Goal: Check status: Check status

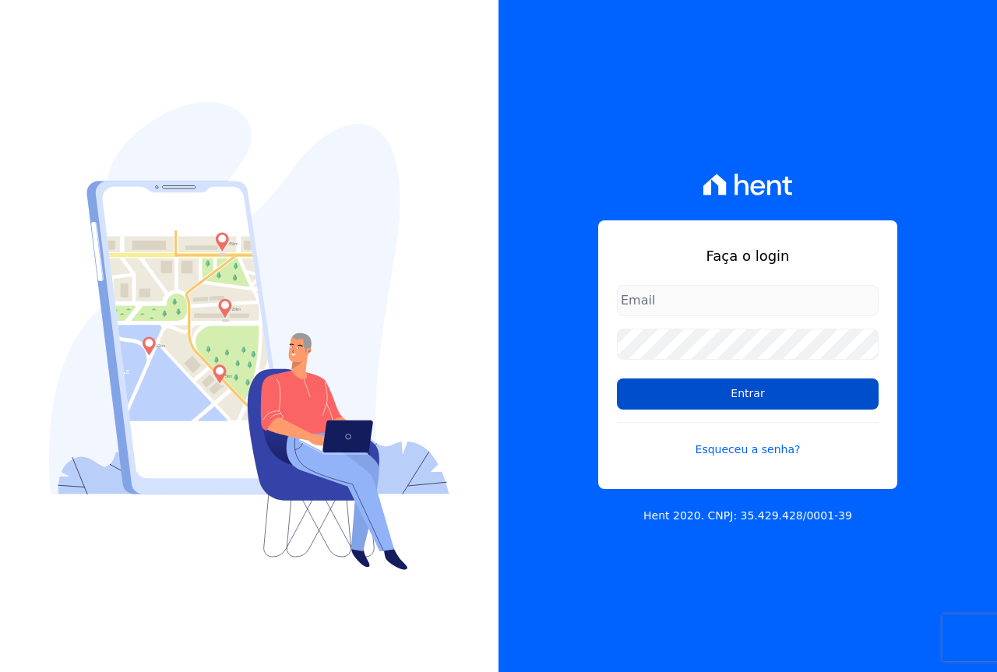
type input "[EMAIL_ADDRESS][DOMAIN_NAME]"
click at [707, 394] on input "Entrar" at bounding box center [748, 393] width 262 height 31
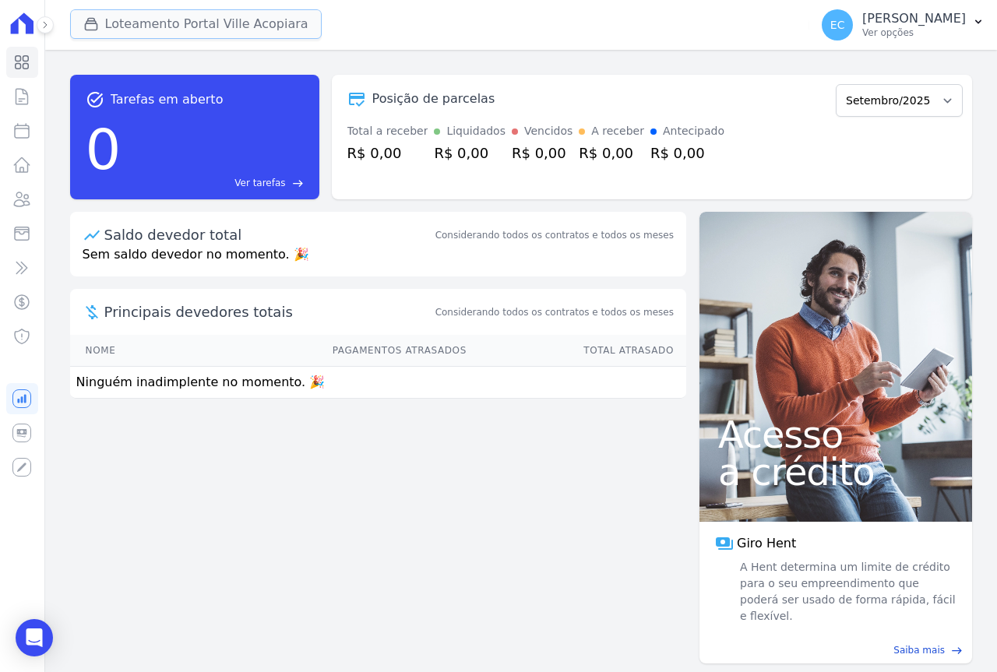
click at [184, 21] on button "Loteamento Portal Ville Acopiara" at bounding box center [196, 24] width 252 height 30
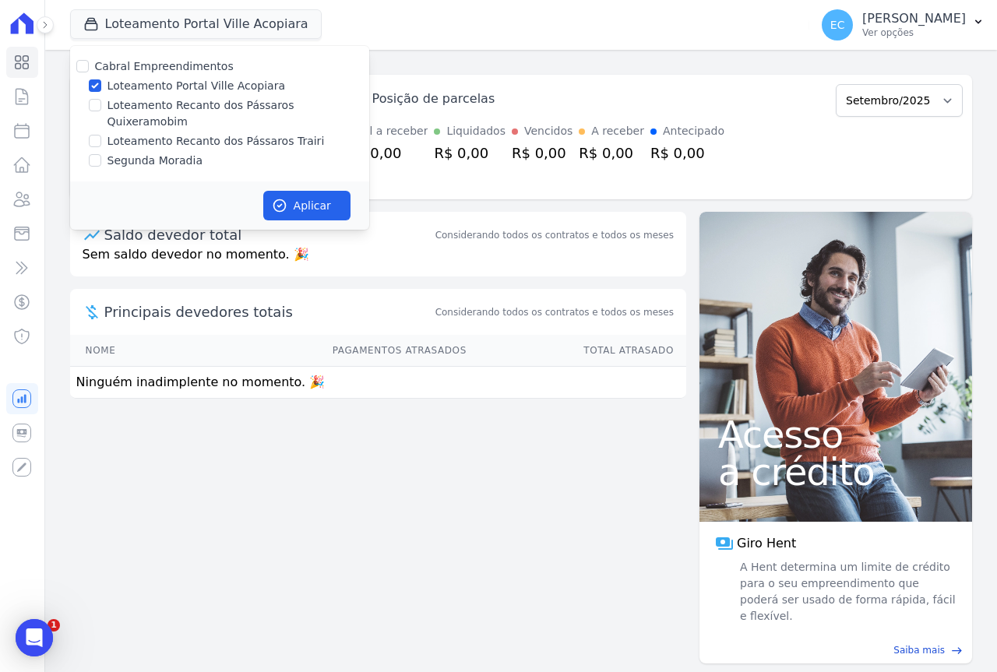
click at [174, 82] on label "Loteamento Portal Ville Acopiara" at bounding box center [196, 86] width 178 height 16
click at [101, 82] on input "Loteamento Portal Ville Acopiara" at bounding box center [95, 85] width 12 height 12
checkbox input "false"
click at [178, 133] on label "Loteamento Recanto dos Pássaros Trairi" at bounding box center [215, 141] width 217 height 16
click at [101, 135] on input "Loteamento Recanto dos Pássaros Trairi" at bounding box center [95, 141] width 12 height 12
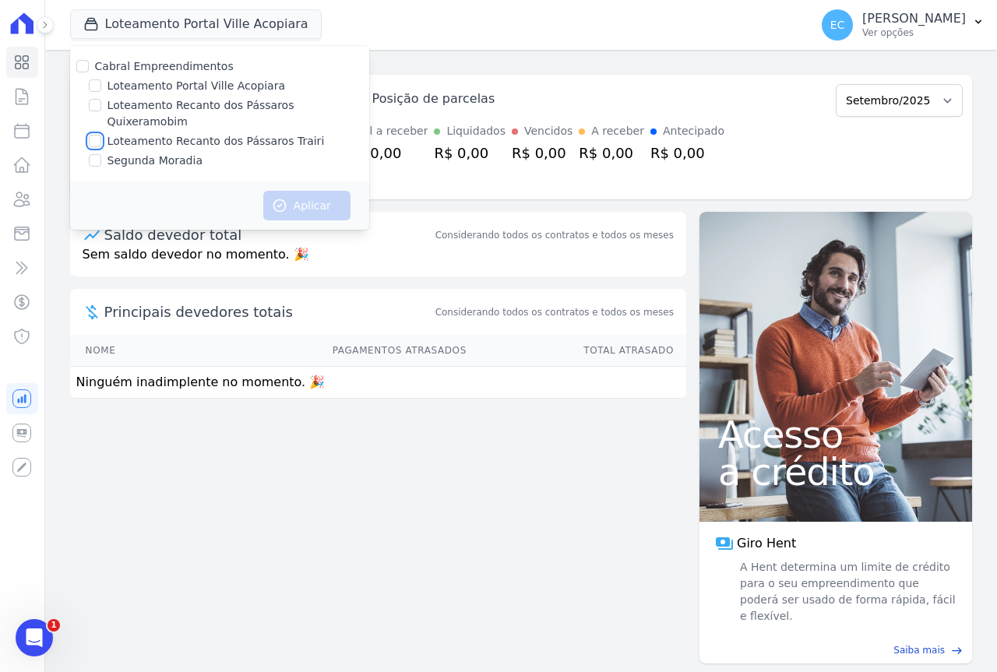
checkbox input "true"
click at [266, 181] on div "Aplicar" at bounding box center [219, 205] width 299 height 48
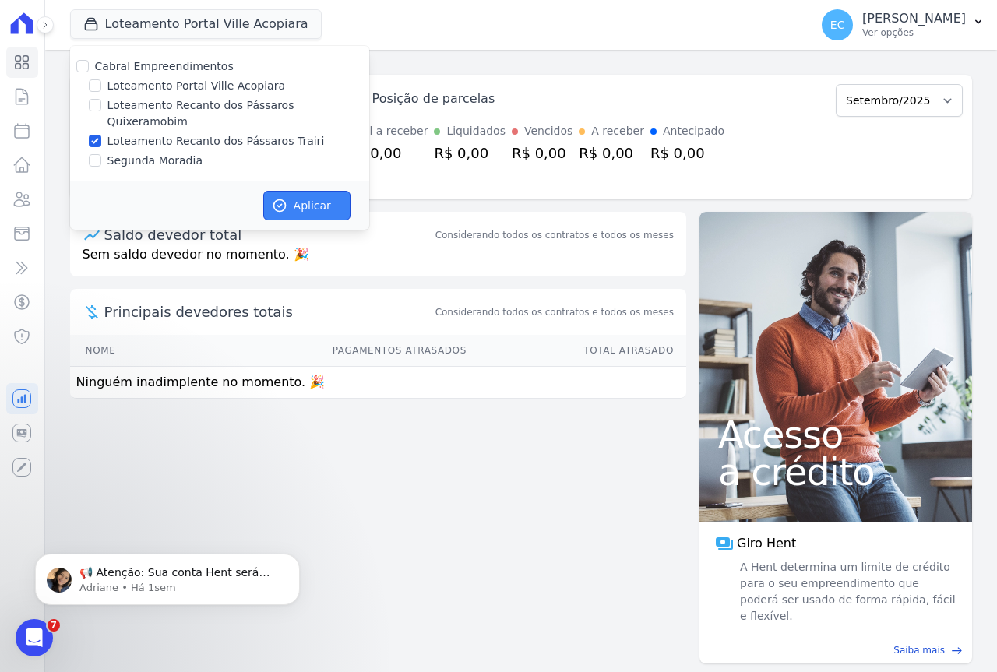
click at [275, 191] on button "Aplicar" at bounding box center [306, 206] width 87 height 30
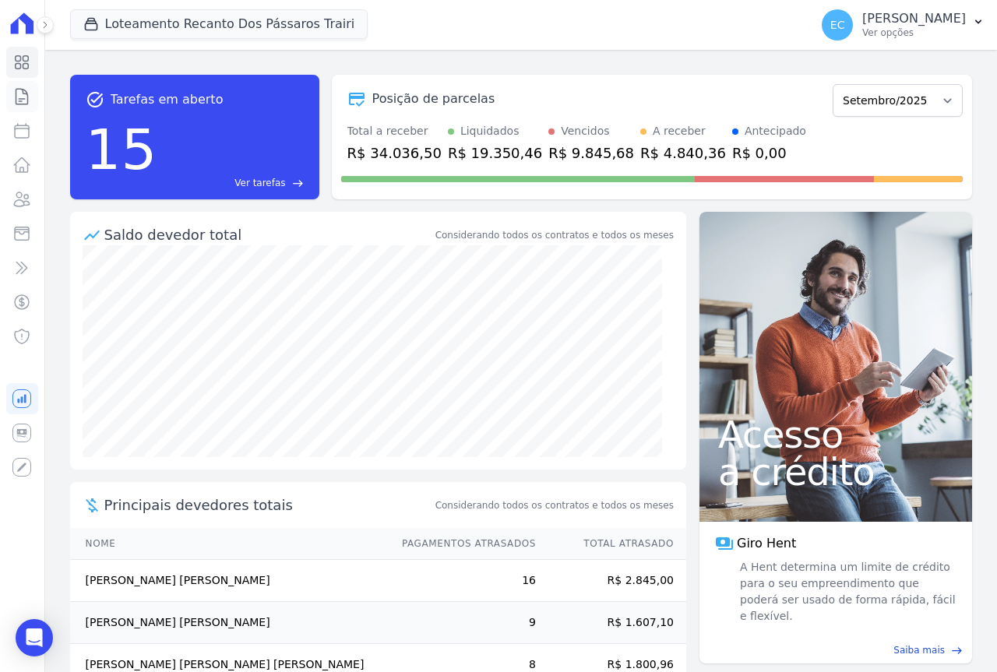
click at [32, 94] on link "Contratos" at bounding box center [22, 96] width 32 height 31
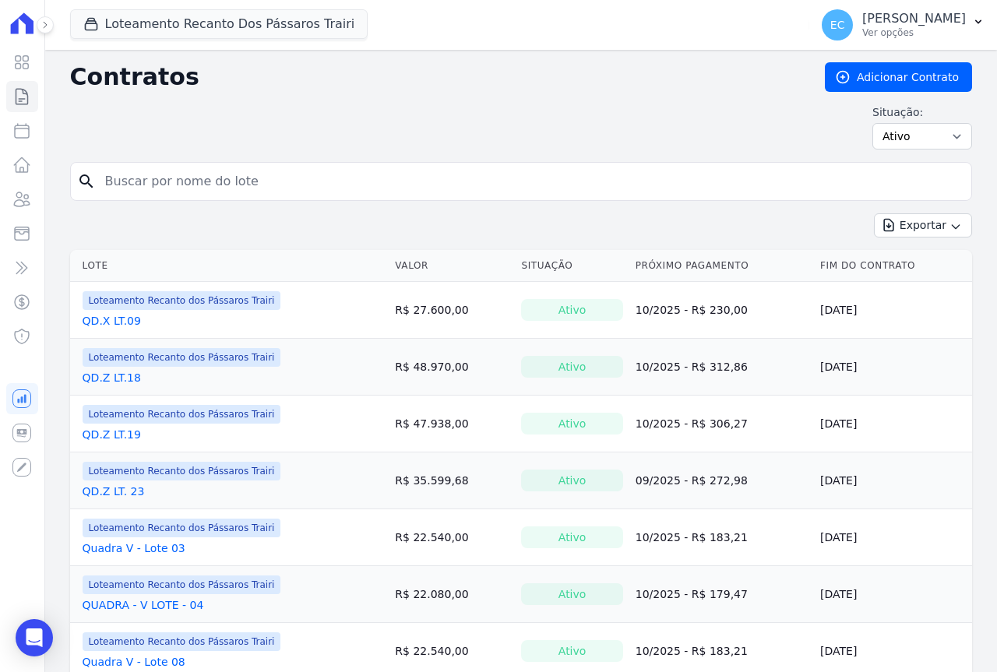
click at [169, 186] on input "search" at bounding box center [530, 181] width 869 height 31
click at [165, 183] on input "search" at bounding box center [530, 181] width 869 height 31
click at [151, 185] on input "search" at bounding box center [530, 181] width 869 height 31
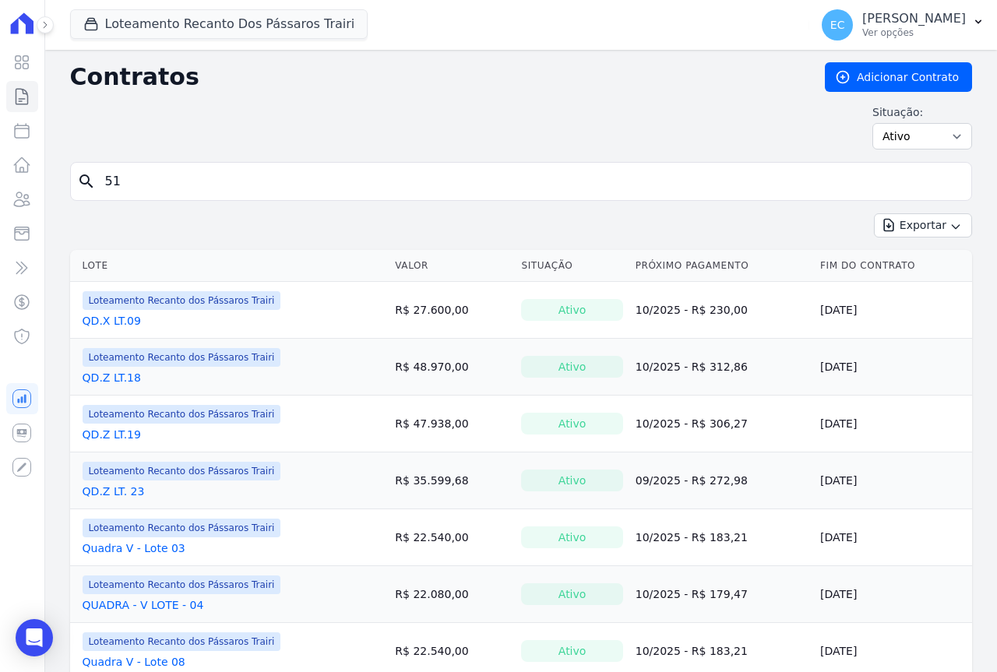
type input "51"
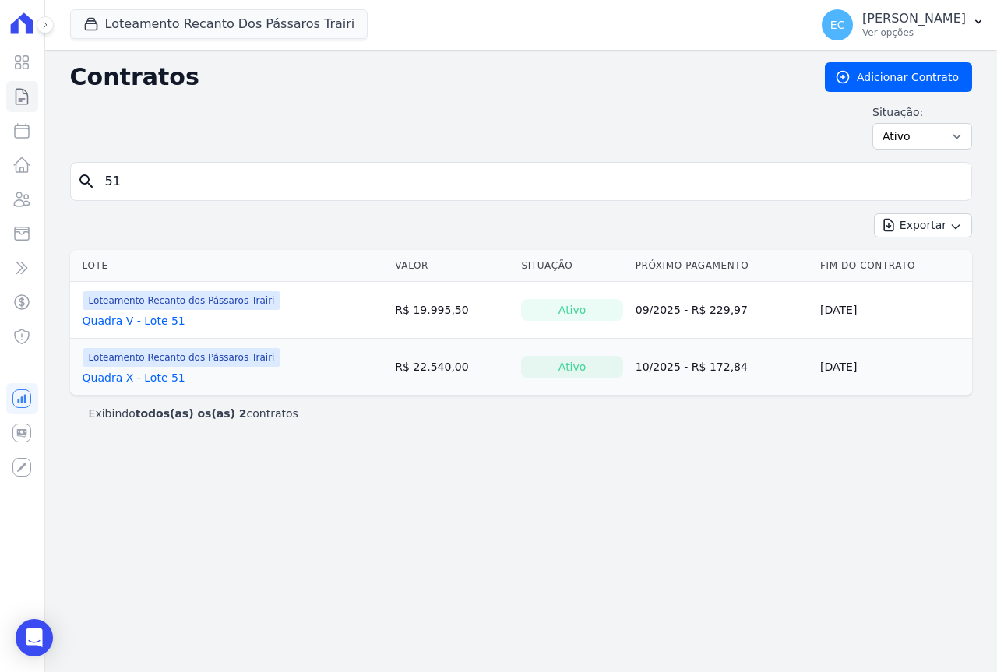
click at [134, 378] on link "Quadra X - Lote 51" at bounding box center [134, 378] width 103 height 16
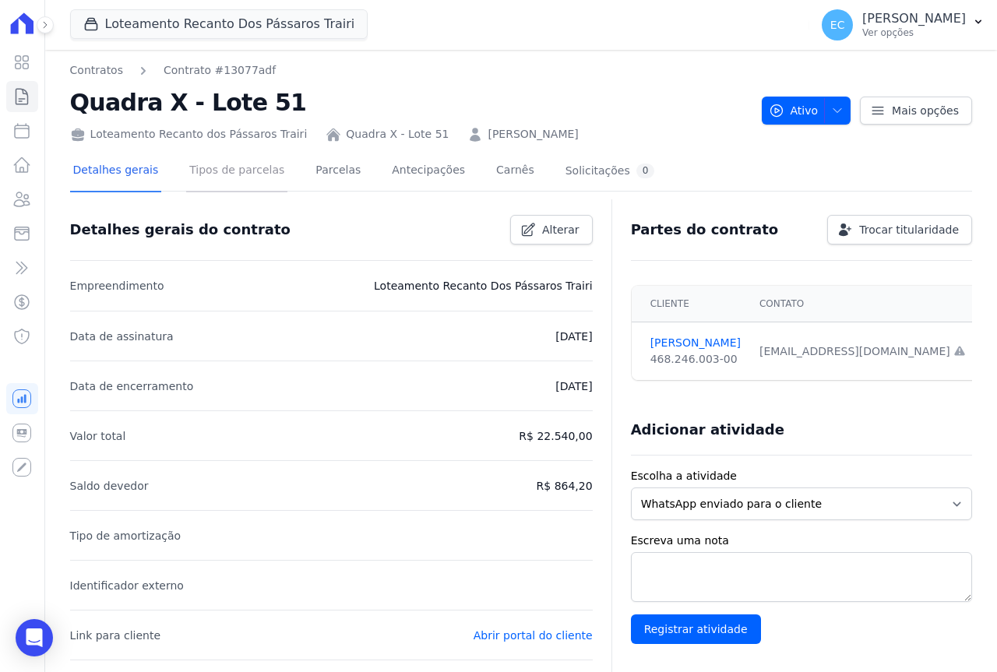
click at [230, 172] on link "Tipos de parcelas" at bounding box center [236, 171] width 101 height 41
click at [313, 173] on link "Parcelas" at bounding box center [337, 171] width 51 height 41
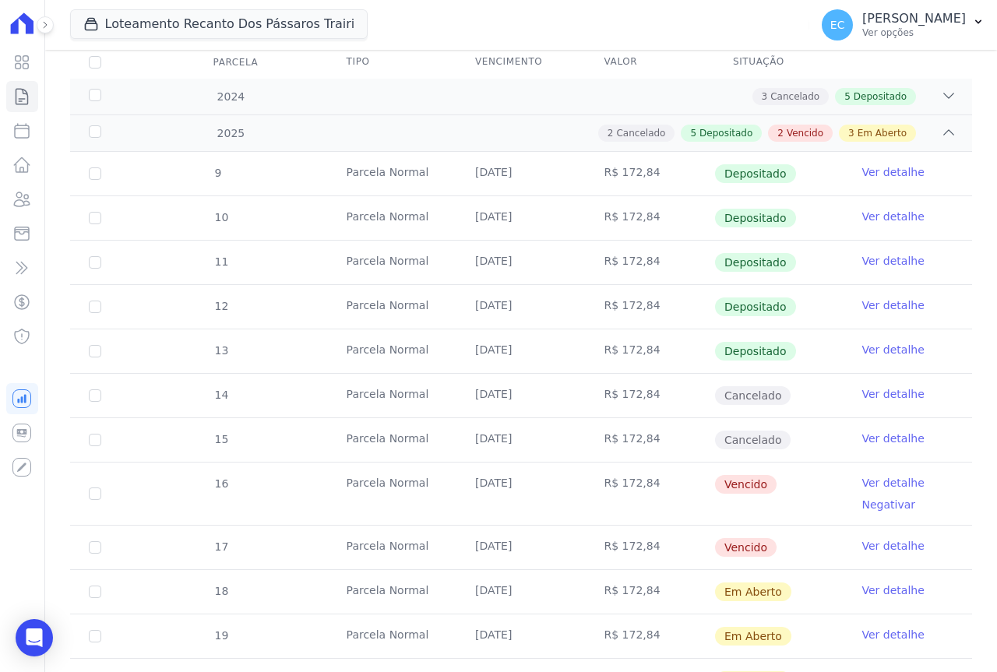
scroll to position [290, 0]
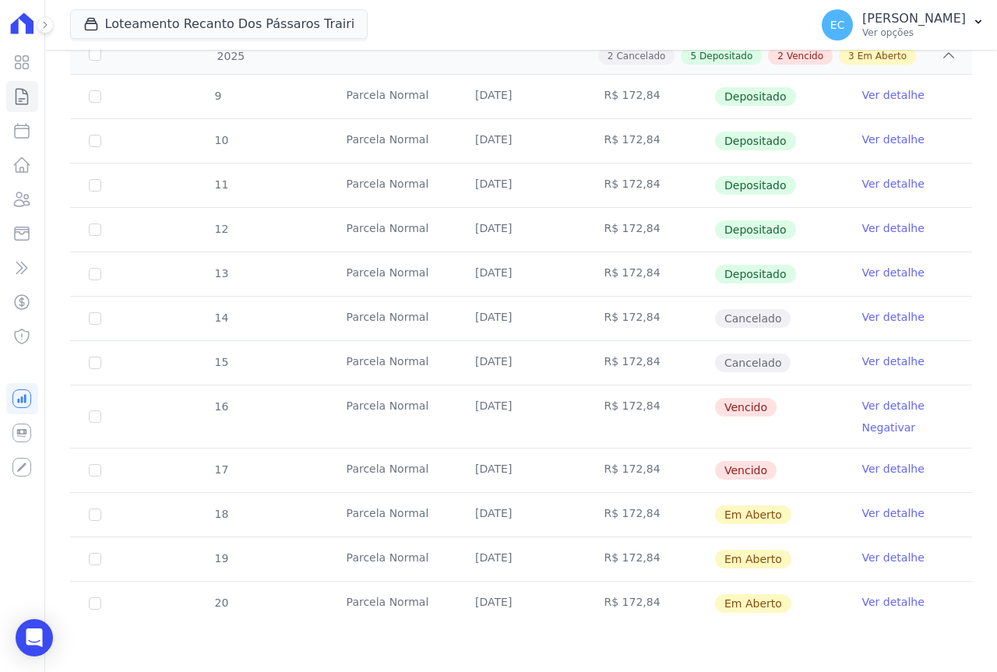
click at [867, 409] on link "Ver detalhe" at bounding box center [893, 406] width 62 height 16
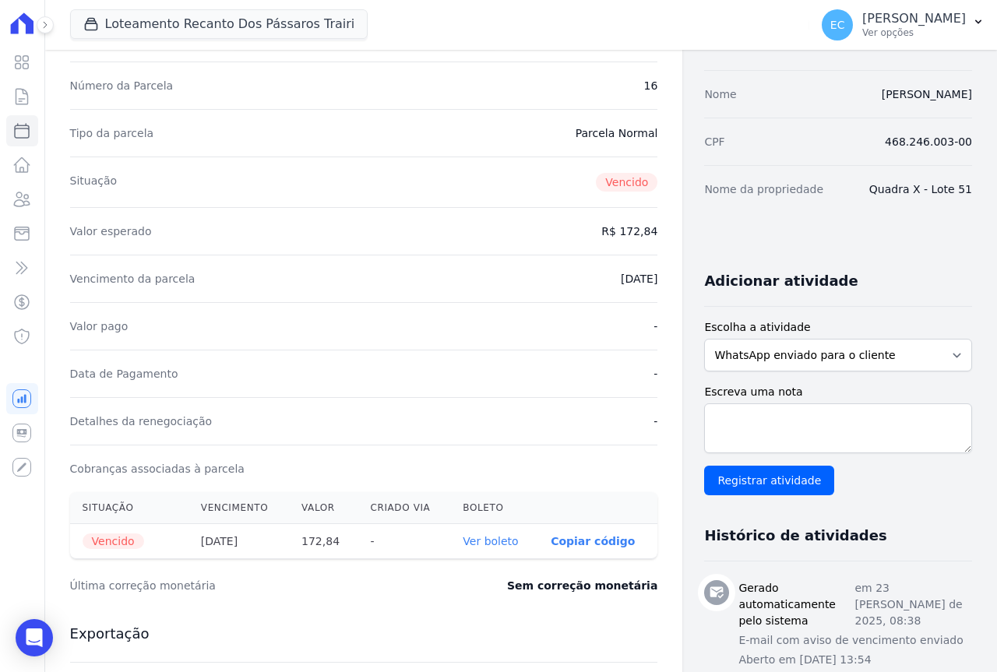
scroll to position [311, 0]
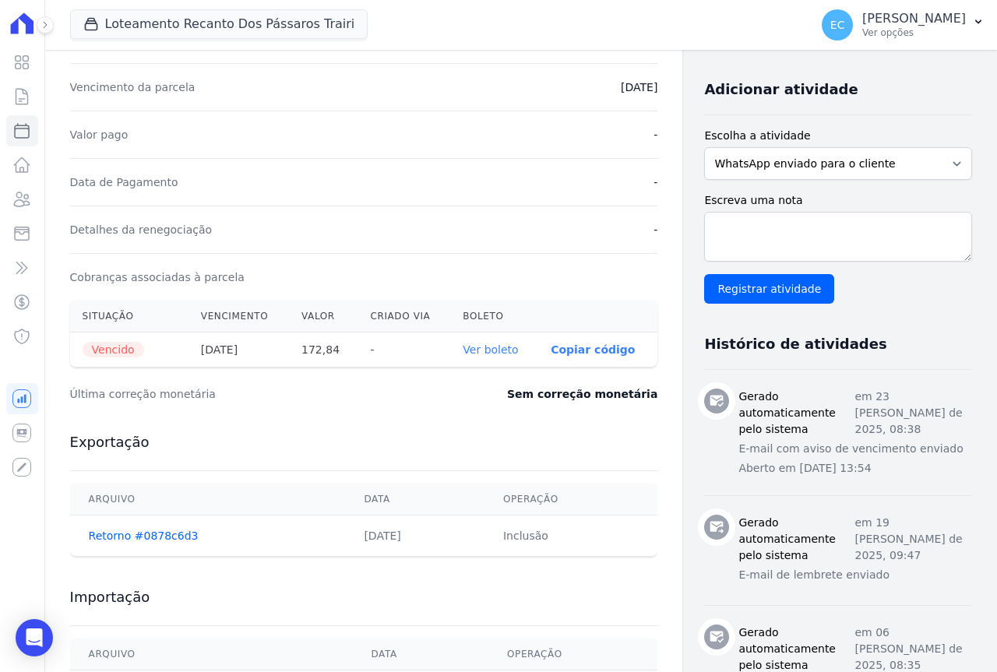
click at [470, 350] on link "Ver boleto" at bounding box center [490, 349] width 55 height 12
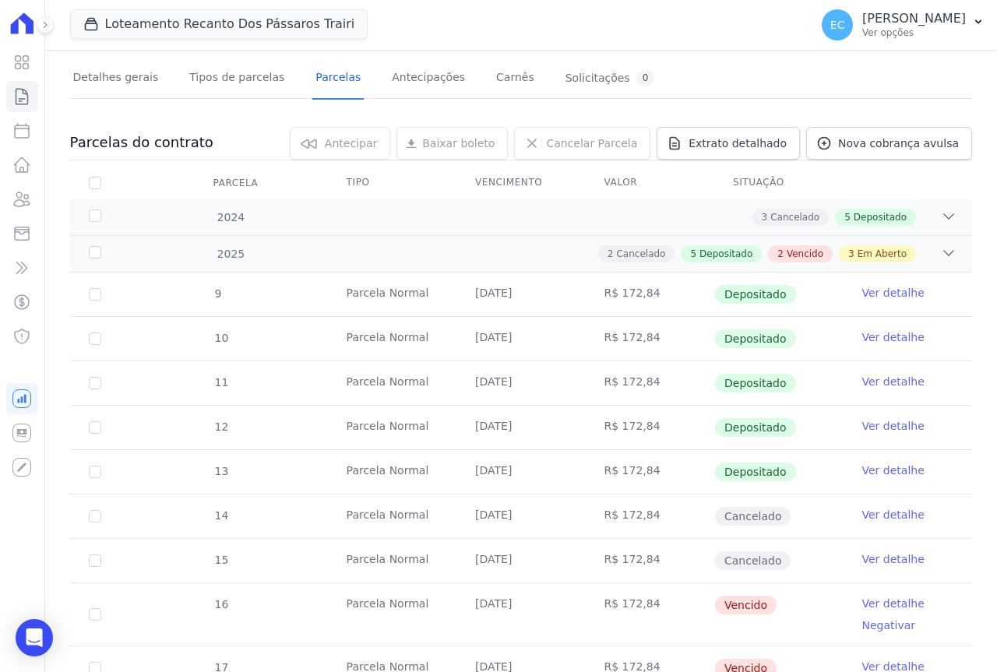
scroll to position [290, 0]
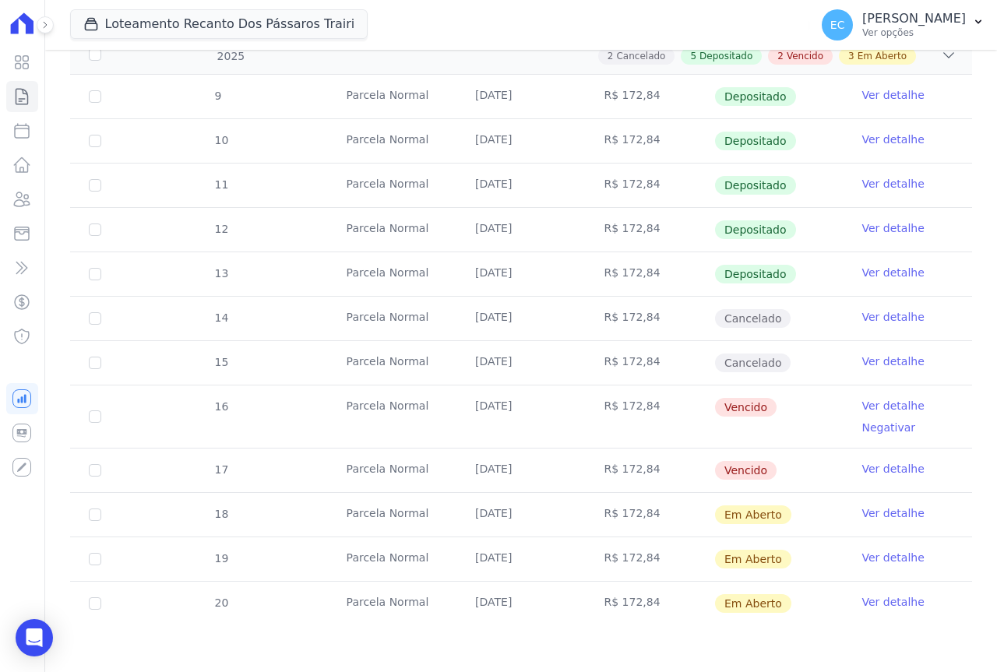
click at [879, 466] on link "Ver detalhe" at bounding box center [893, 469] width 62 height 16
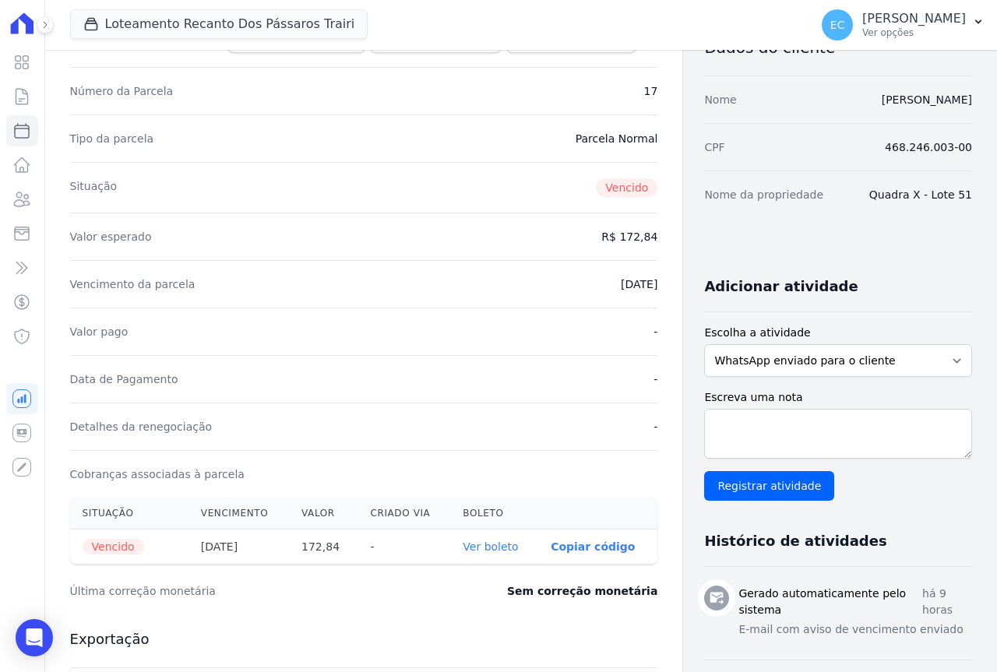
scroll to position [234, 0]
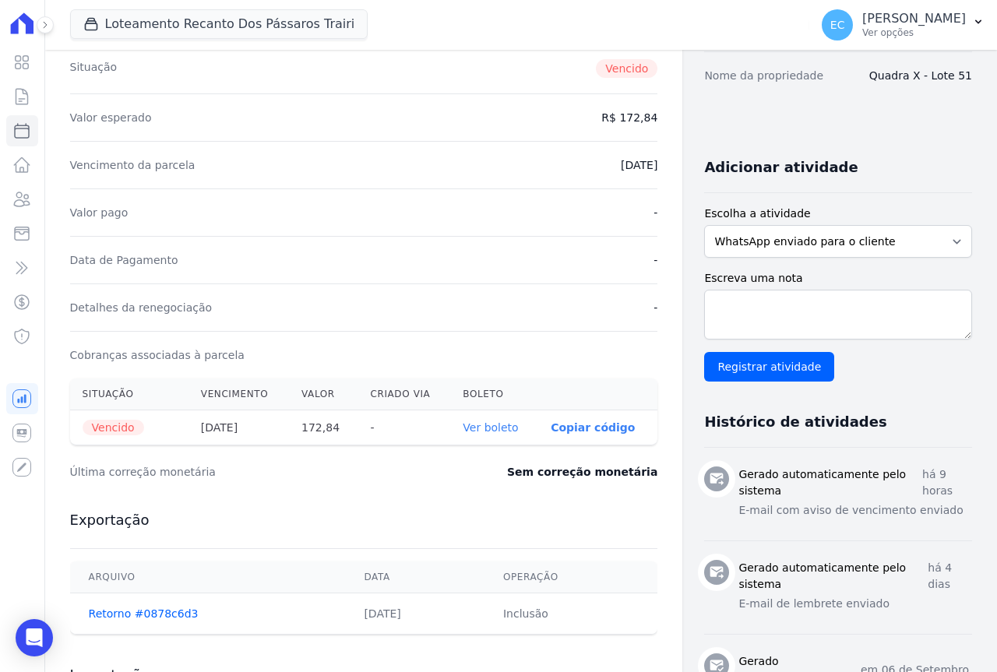
click at [463, 424] on link "Ver boleto" at bounding box center [490, 427] width 55 height 12
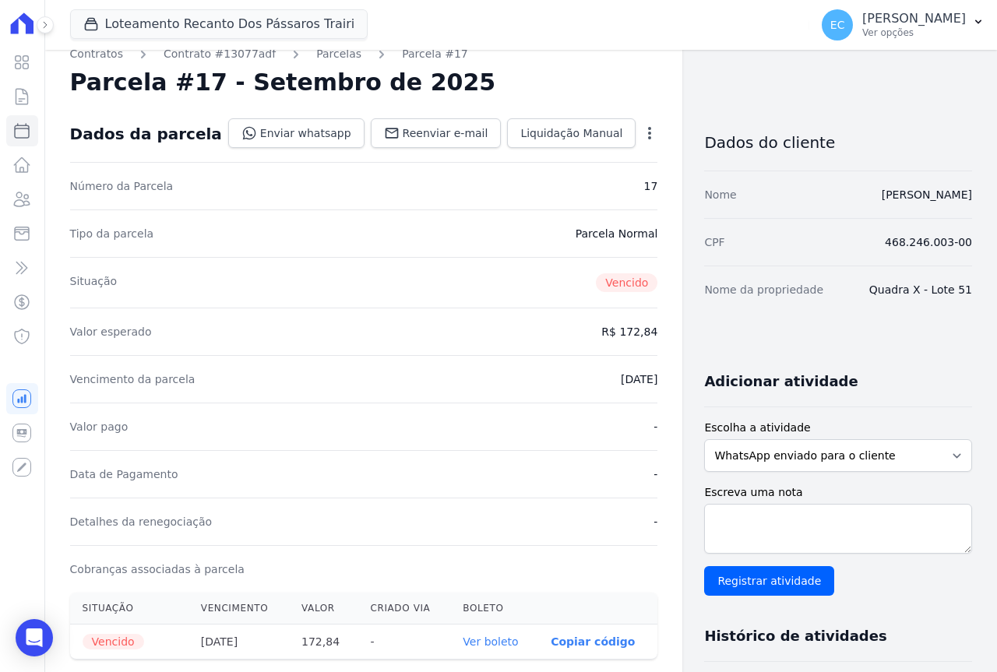
scroll to position [0, 0]
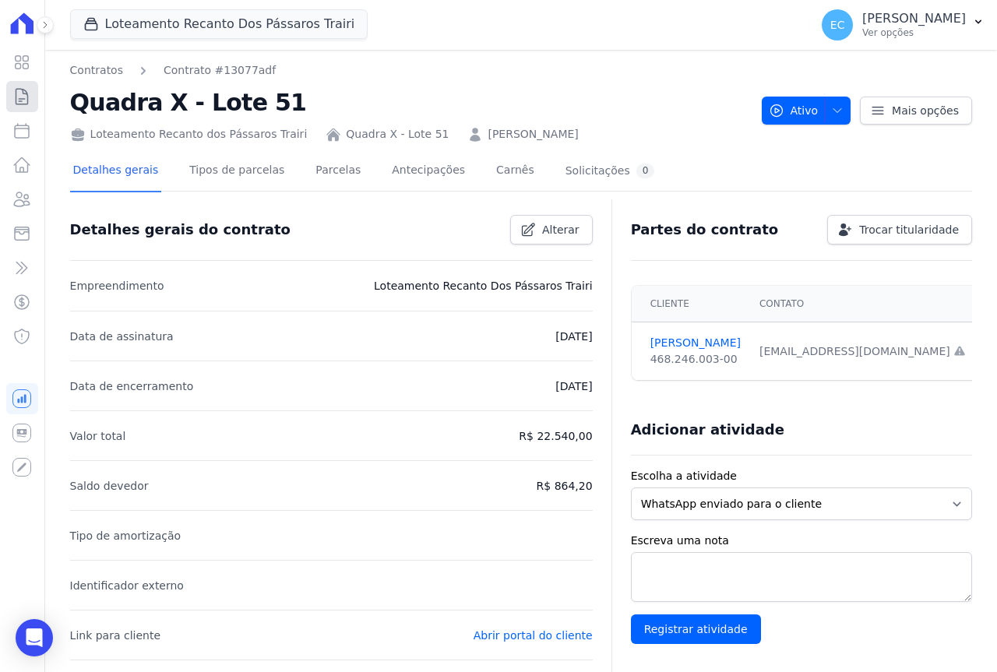
click at [22, 94] on icon at bounding box center [21, 96] width 19 height 19
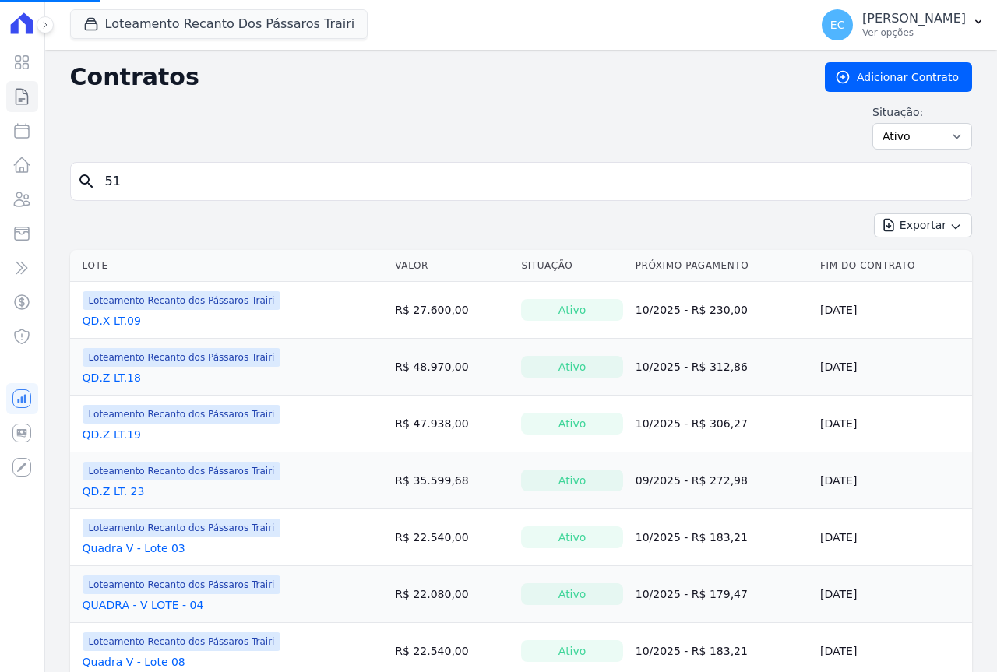
click at [170, 182] on input "51" at bounding box center [530, 181] width 869 height 31
type input "52"
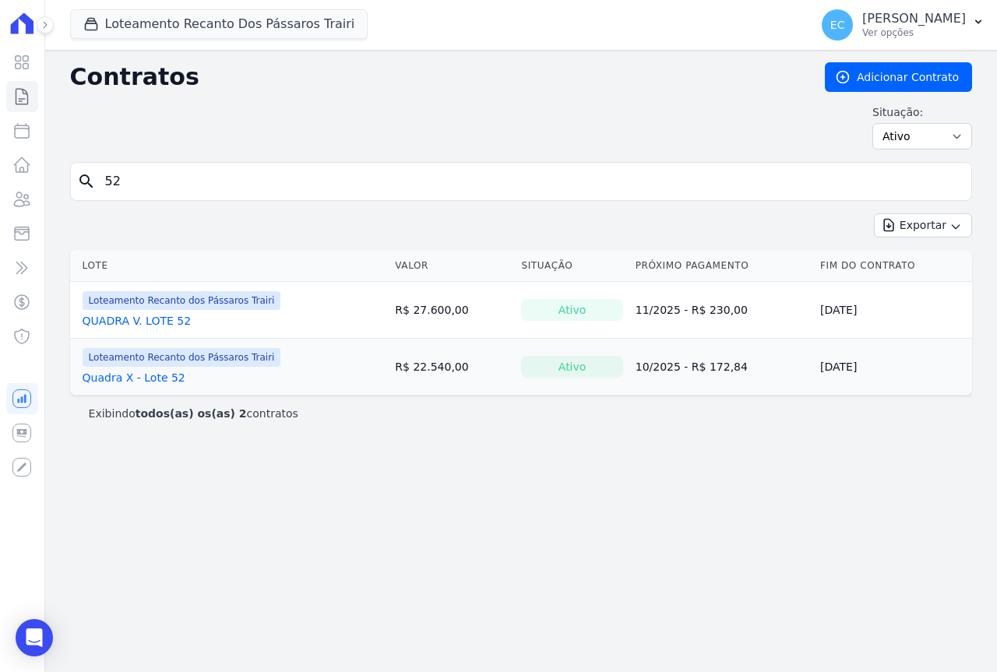
click at [125, 374] on link "Quadra X - Lote 52" at bounding box center [134, 378] width 103 height 16
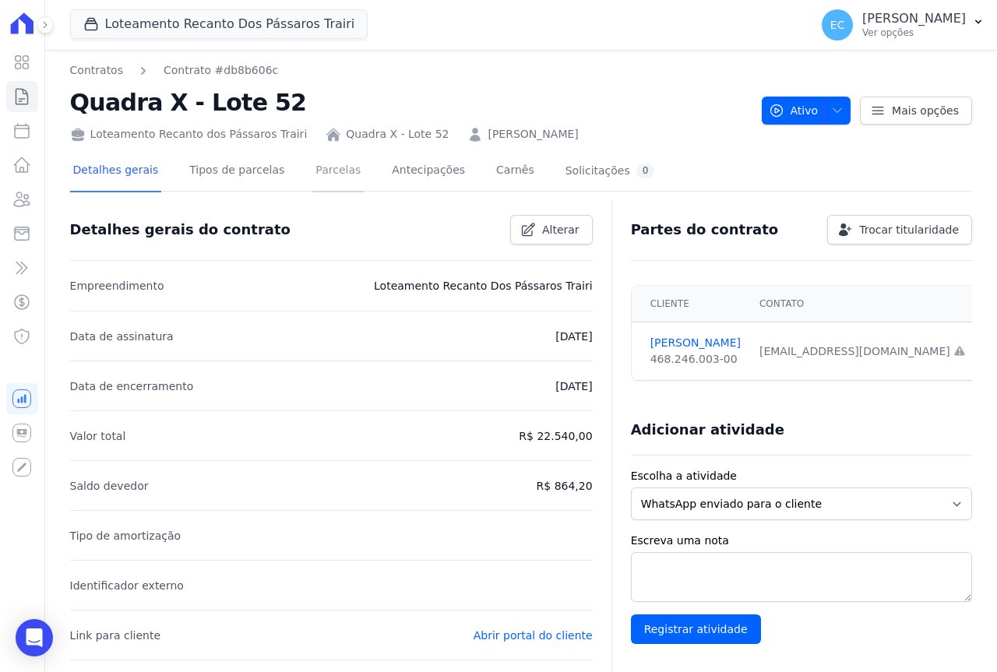
click at [325, 174] on link "Parcelas" at bounding box center [337, 171] width 51 height 41
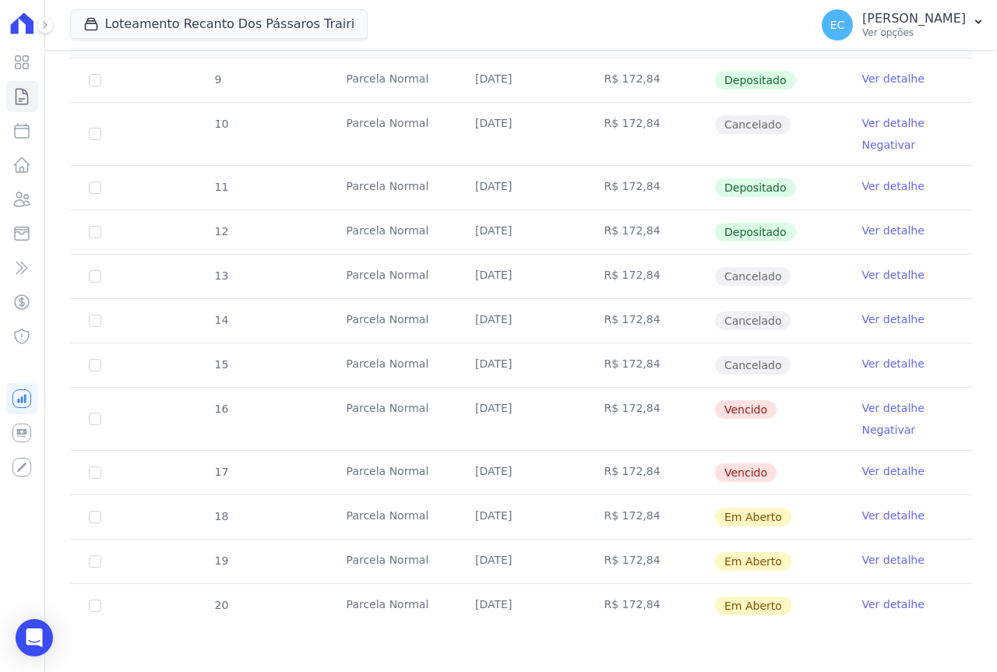
scroll to position [309, 0]
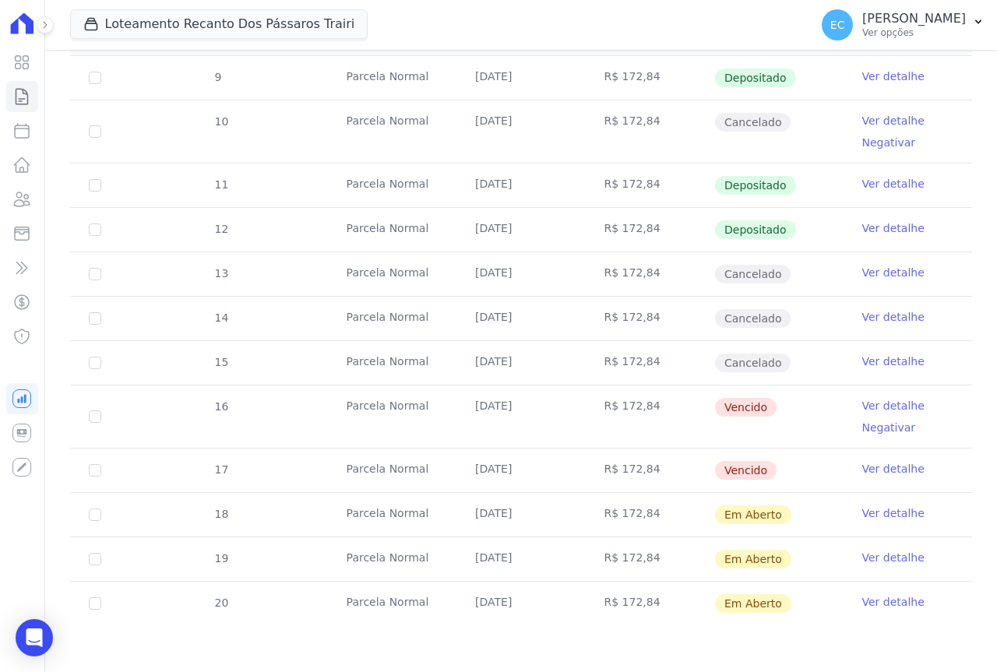
click at [877, 409] on link "Ver detalhe" at bounding box center [893, 406] width 62 height 16
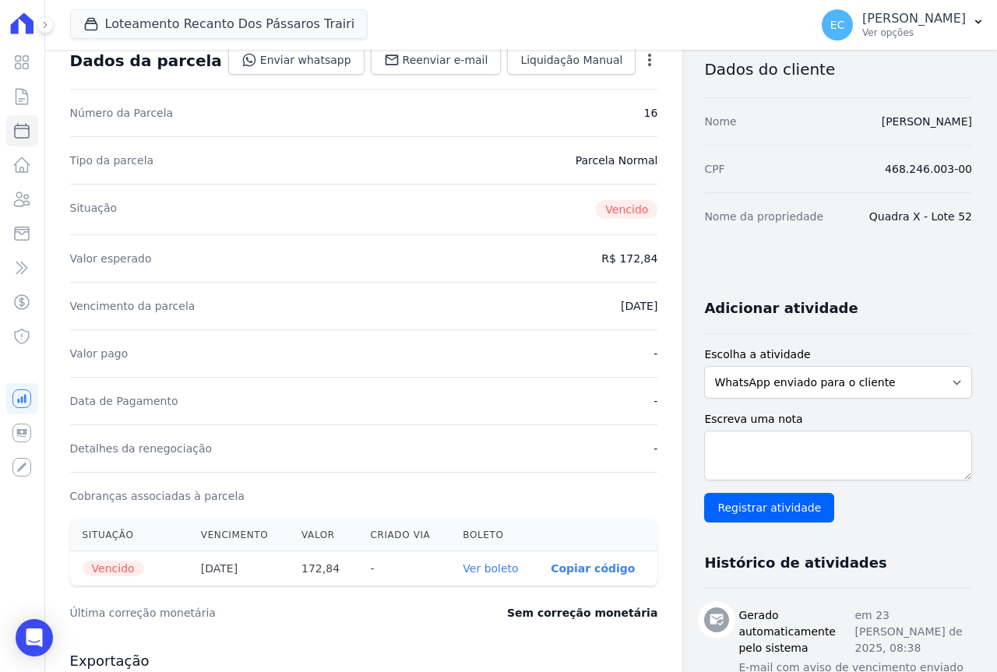
scroll to position [234, 0]
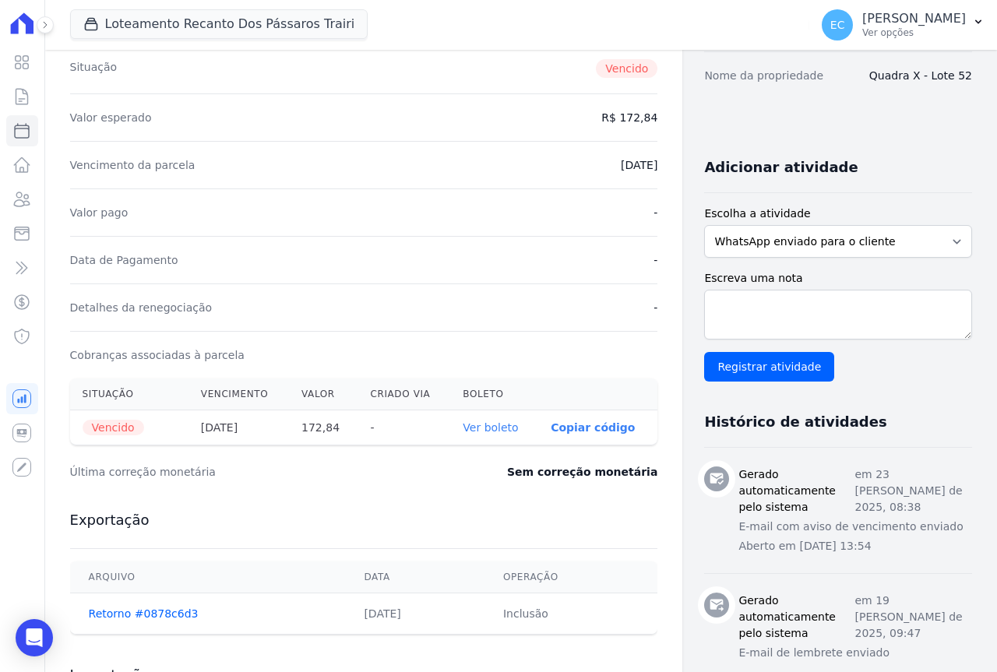
click at [465, 425] on link "Ver boleto" at bounding box center [490, 427] width 55 height 12
